Goal: Transaction & Acquisition: Purchase product/service

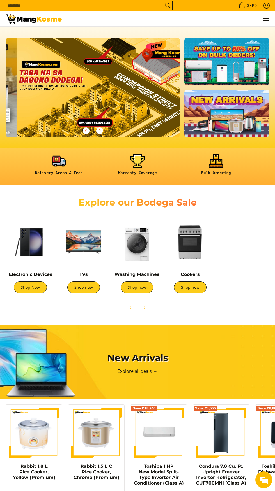
scroll to position [0, 696]
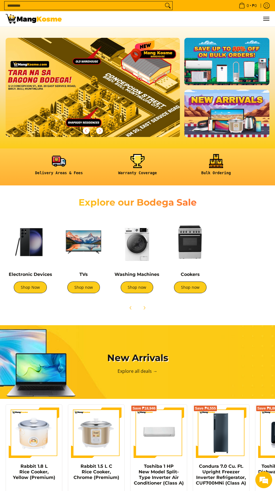
click at [135, 250] on img at bounding box center [137, 242] width 48 height 48
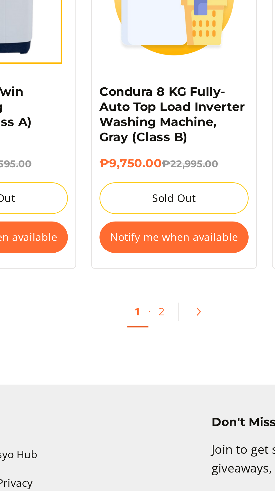
scroll to position [912, 0]
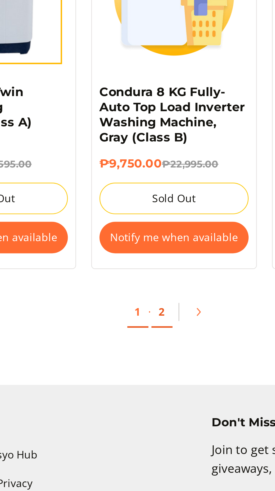
click at [168, 305] on link "2" at bounding box center [166, 304] width 8 height 11
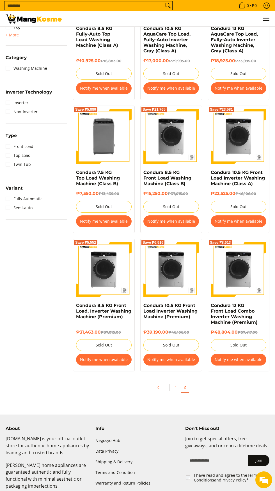
scroll to position [328, 0]
